Goal: Information Seeking & Learning: Understand process/instructions

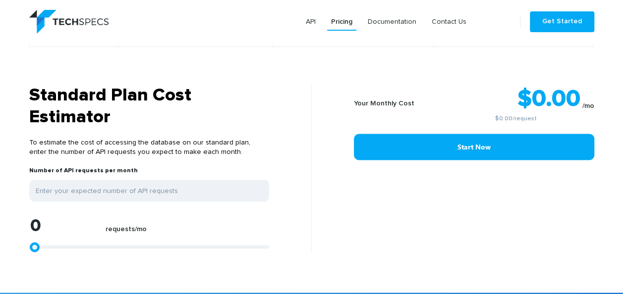
scroll to position [848, 0]
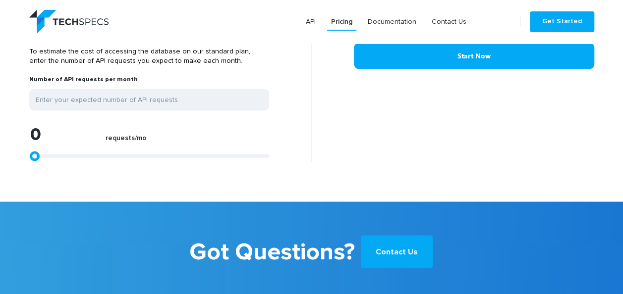
type input "1240"
type input "1653"
type input "1859"
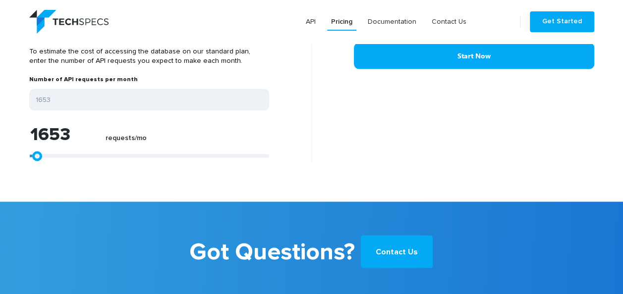
type input "1859"
type input "2479"
type input "4545"
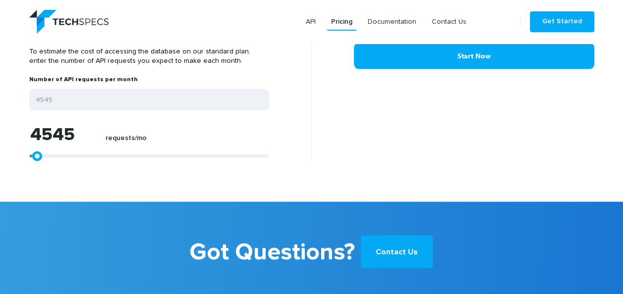
type input "9297"
type input "14049"
type input "19835"
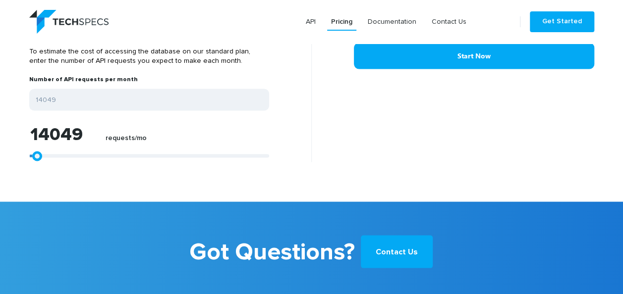
type input "19835"
type input "26033"
type input "33471"
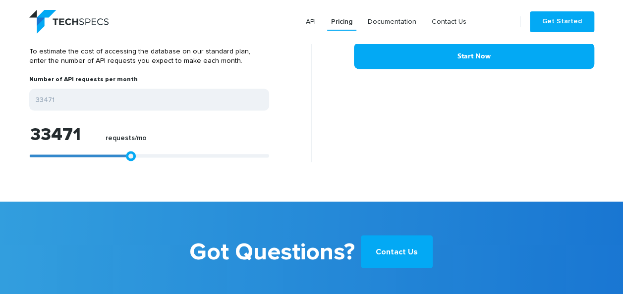
type input "40289"
type input "47520"
type input "53718"
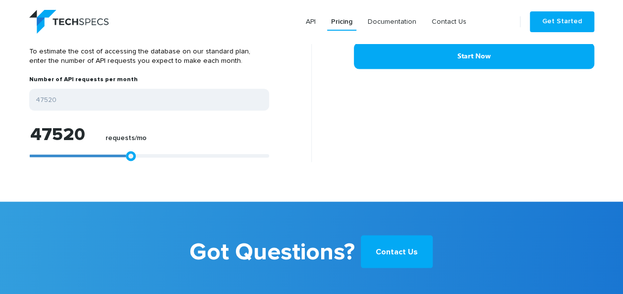
type input "53718"
type input "59504"
type input "64875"
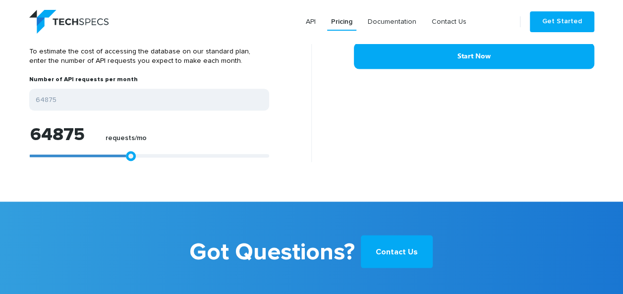
type input "69834"
type input "76652"
type input "81404"
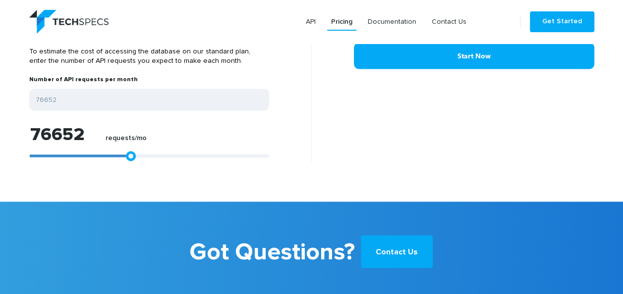
type input "81404"
type input "85536"
type input "88429"
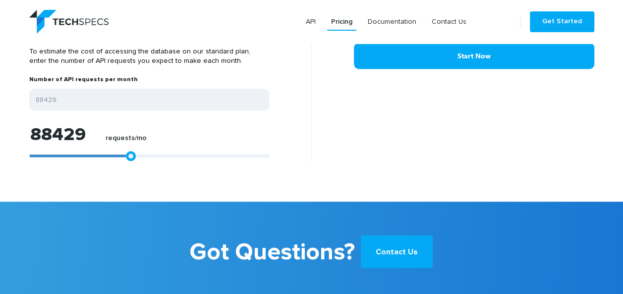
type input "90495"
type input "91115"
type input "91321"
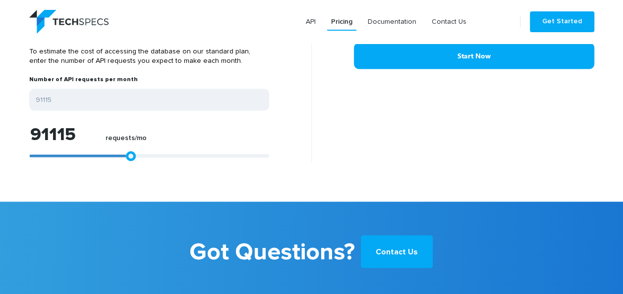
type input "91321"
type input "91528"
type input "91941"
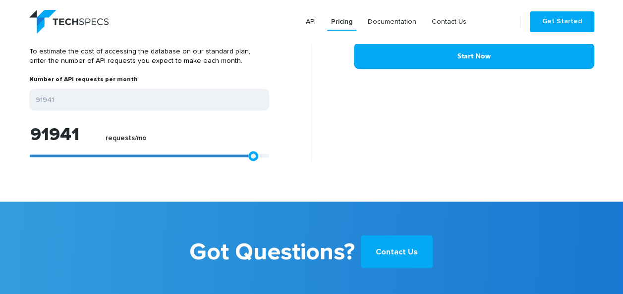
type input "92561"
type input "94834"
type input "98966"
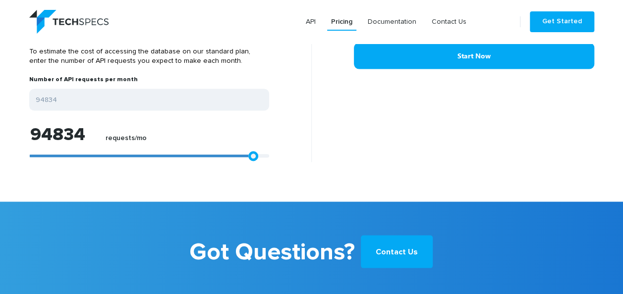
type input "98966"
type input "99999"
drag, startPoint x: 37, startPoint y: 154, endPoint x: 328, endPoint y: 150, distance: 291.2
click at [328, 150] on div "Standard Plan Cost Estimator To estimate the cost of accessing the database on …" at bounding box center [311, 78] width 579 height 168
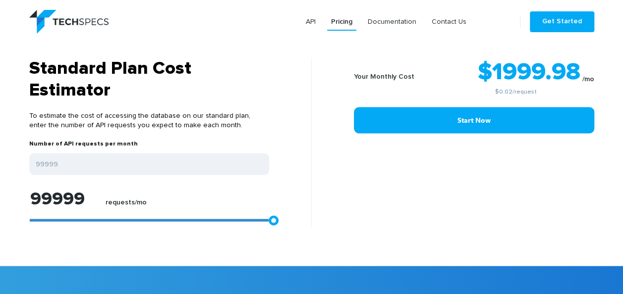
scroll to position [798, 0]
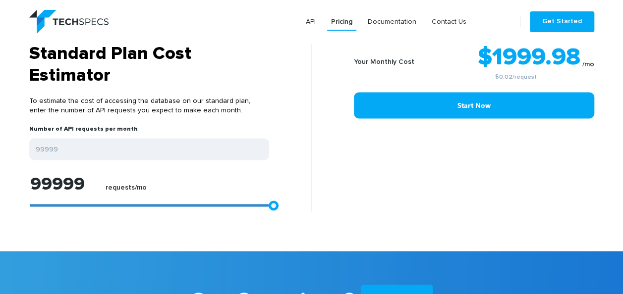
type input "96487"
type input "91528"
type input "84710"
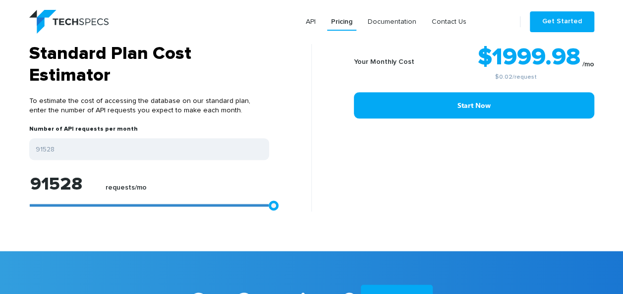
type input "84710"
type input "77892"
type input "71487"
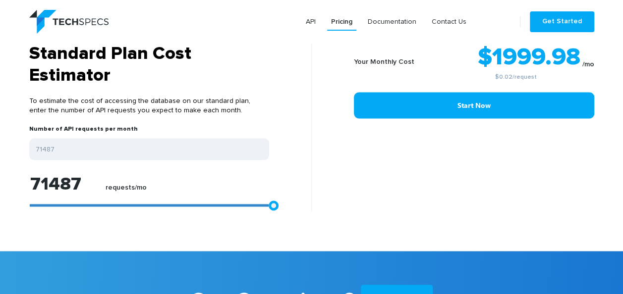
type input "66528"
type input "63636"
type input "62396"
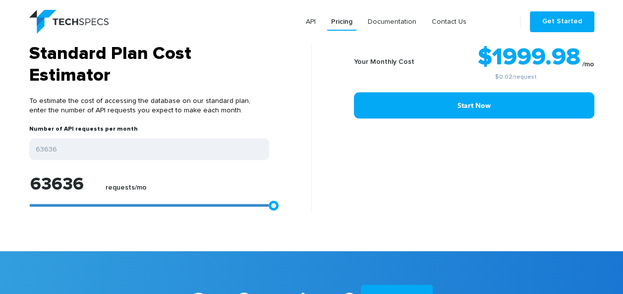
type input "62396"
type input "61983"
type input "61776"
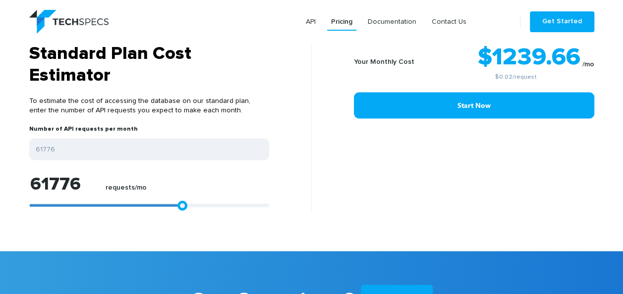
type input "61570"
type input "61156"
type input "60537"
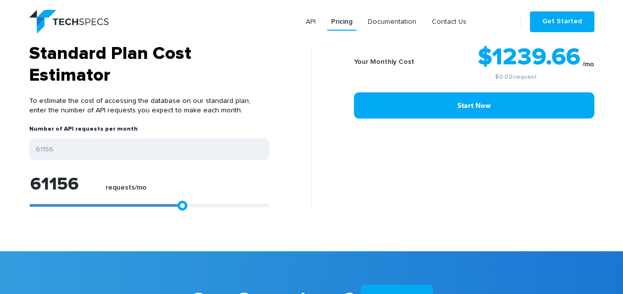
type input "60537"
type input "60123"
type input "59917"
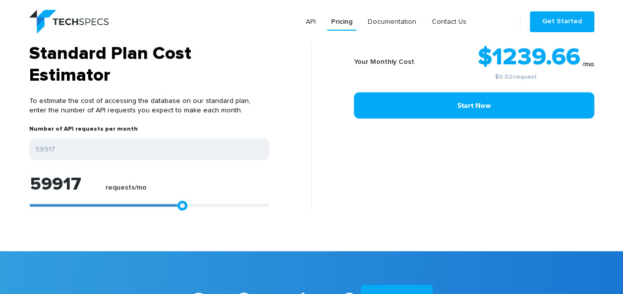
type input "59710"
type input "59504"
type input "59297"
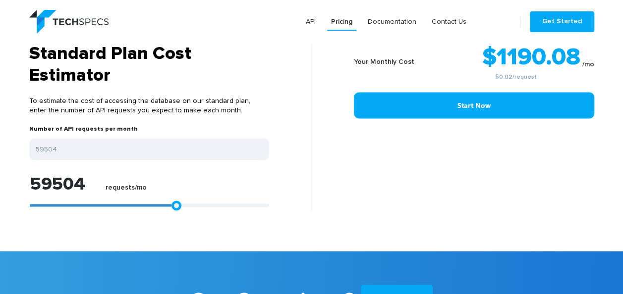
type input "59297"
type input "59090"
type input "58884"
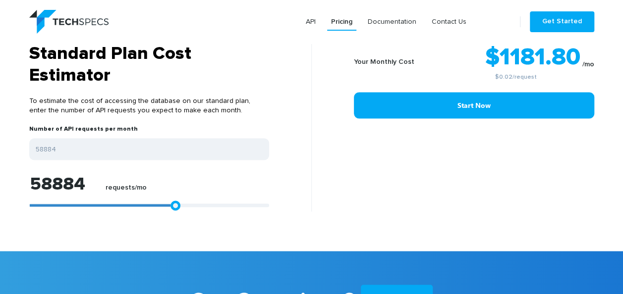
type input "58677"
type input "58470"
type input "58264"
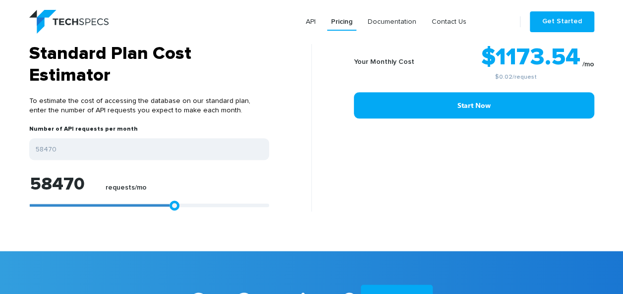
type input "58264"
type input "57851"
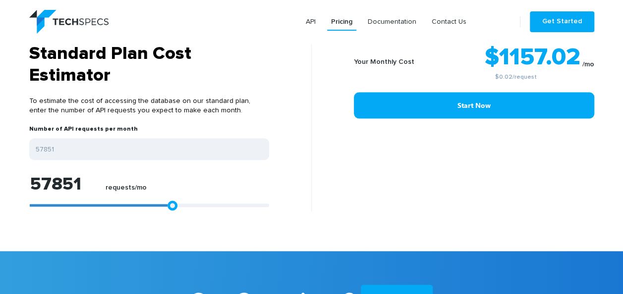
type input "57644"
type input "57437"
type input "57231"
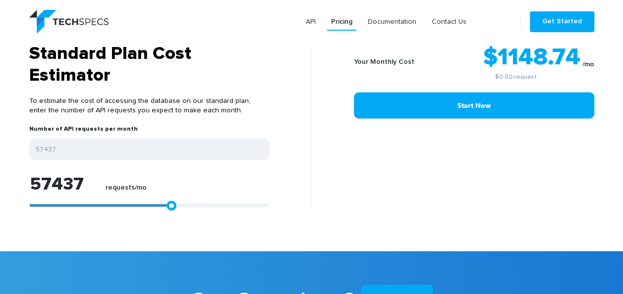
type input "57231"
type input "57024"
type input "56818"
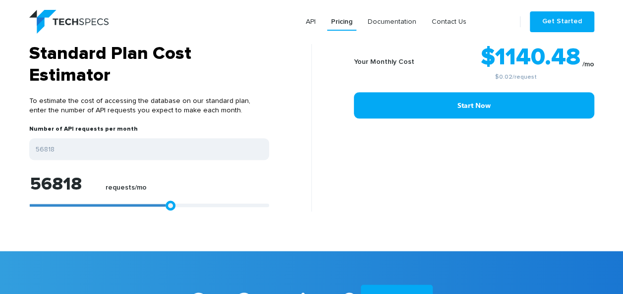
type input "56611"
type input "56404"
type input "56198"
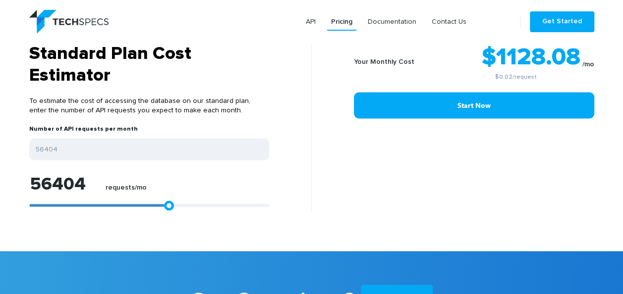
type input "56198"
type input "55991"
type input "55785"
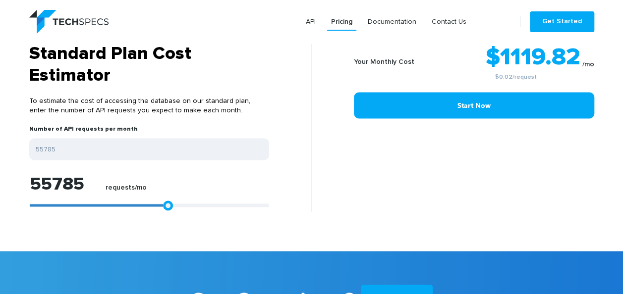
type input "55578"
type input "55371"
type input "55165"
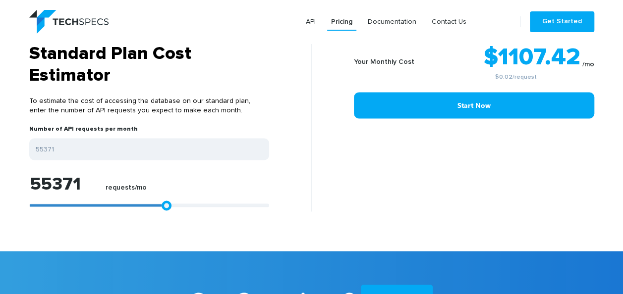
type input "55165"
type input "54958"
type input "54752"
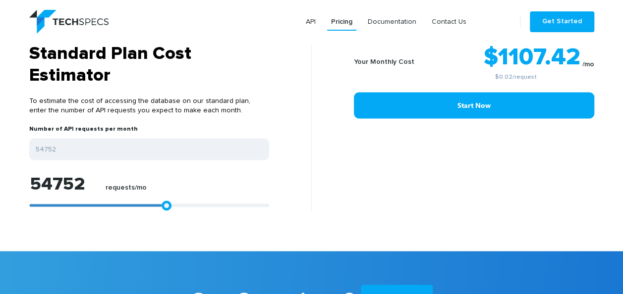
type input "54545"
type input "54338"
type input "54132"
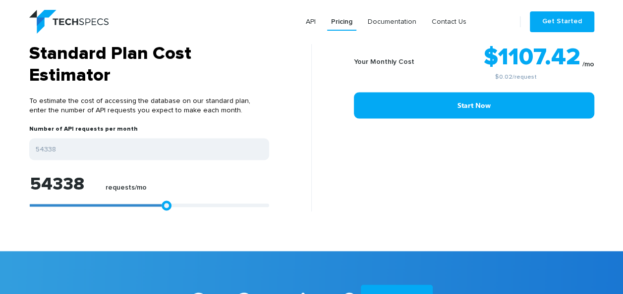
type input "54132"
type input "53718"
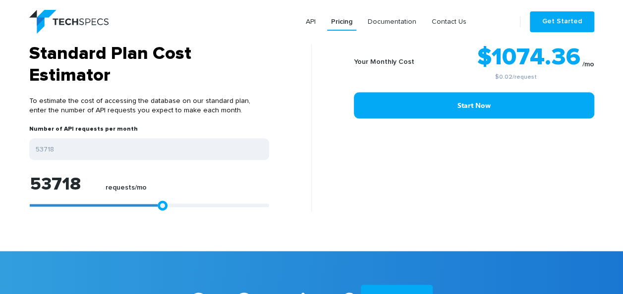
type input "53512"
type input "53305"
type input "52892"
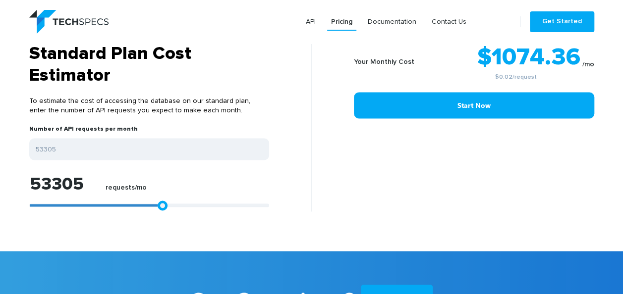
type input "52892"
type input "52685"
type input "52479"
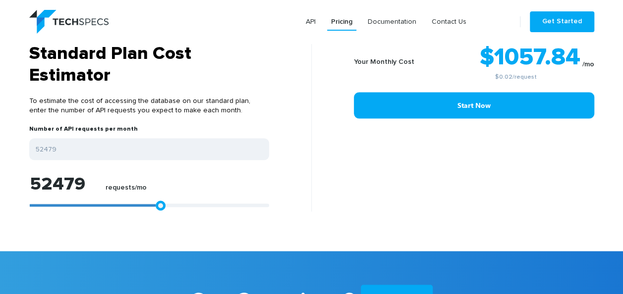
type input "52066"
type input "51859"
type input "51652"
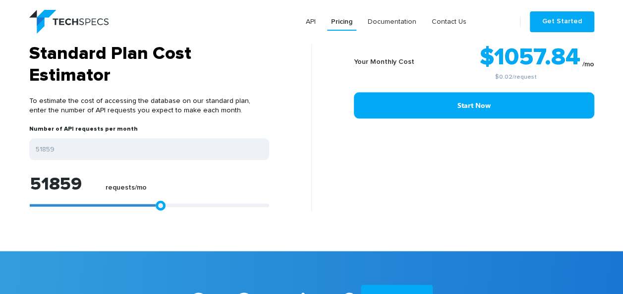
type input "51652"
type input "51239"
type input "50826"
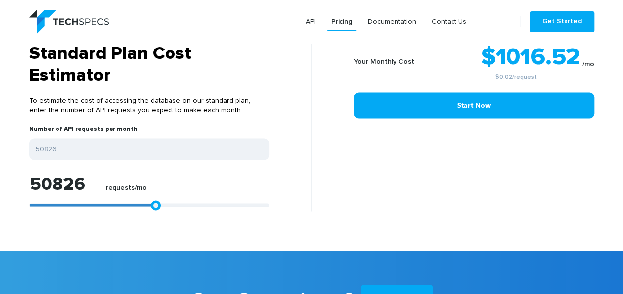
type input "50619"
type input "50413"
type input "50206"
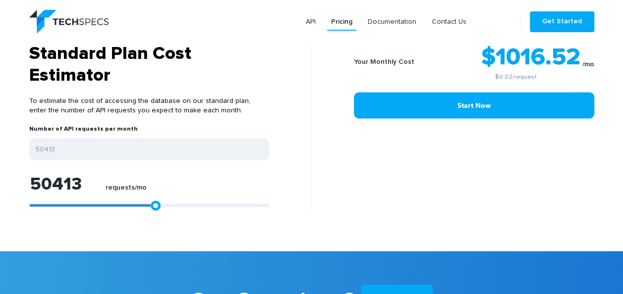
type input "50206"
type input "49999"
type input "49793"
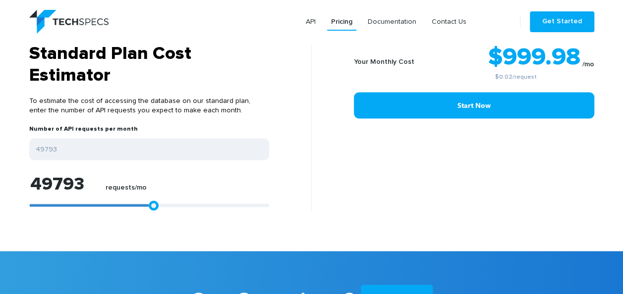
type input "49586"
type input "49793"
type input "49999"
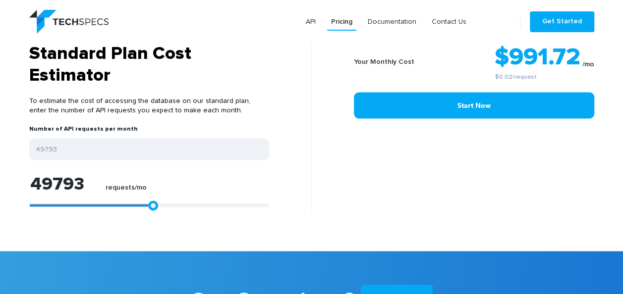
type input "49999"
drag, startPoint x: 270, startPoint y: 203, endPoint x: 148, endPoint y: 201, distance: 122.3
click at [148, 201] on div "49999 requests/mo" at bounding box center [149, 193] width 240 height 37
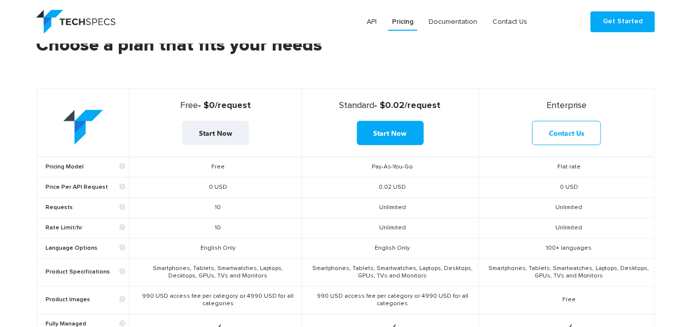
scroll to position [298, 0]
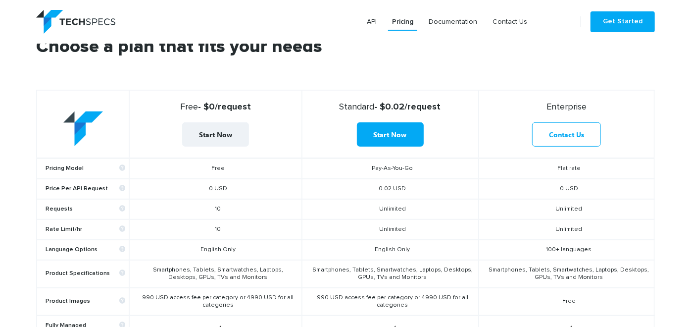
click at [22, 102] on section "Choose a plan that fits your needs Free - $0/request Start Now Standard - $0.02…" at bounding box center [345, 296] width 691 height 565
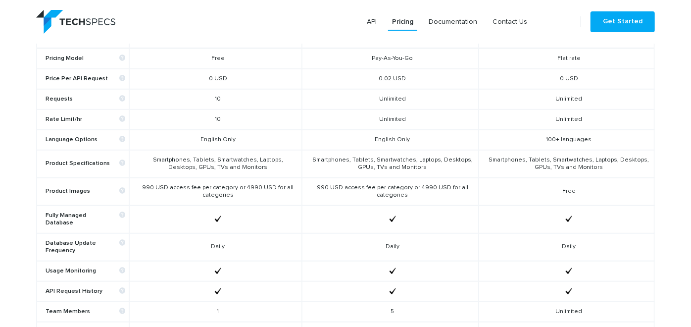
scroll to position [353, 0]
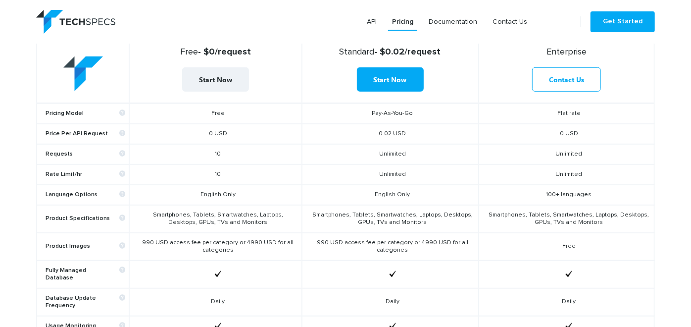
click at [622, 159] on div "Choose a plan that fits your needs Free - $0/request Start Now Standard - $0.02…" at bounding box center [346, 238] width 634 height 511
drag, startPoint x: 323, startPoint y: 240, endPoint x: 406, endPoint y: 247, distance: 83.0
click at [406, 247] on td "990 USD access fee per category or 4990 USD for all categories" at bounding box center [390, 247] width 177 height 28
copy td "990 USD access fee per category or 4990 USD for all categories"
click at [622, 220] on section "Choose a plan that fits your needs Free - $0/request Start Now Standard - $0.02…" at bounding box center [345, 241] width 691 height 565
